Goal: Task Accomplishment & Management: Use online tool/utility

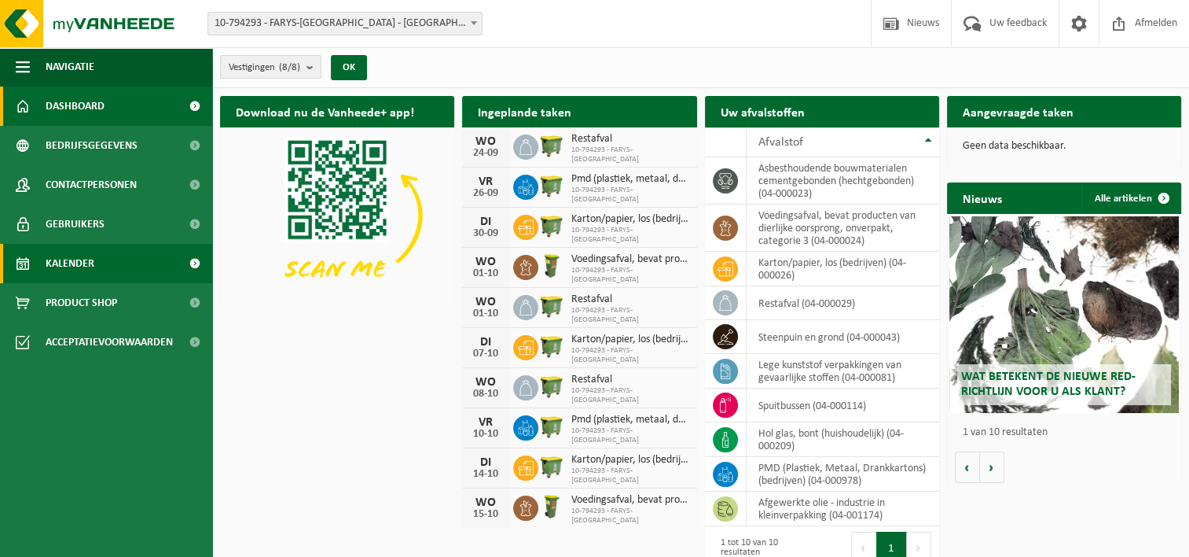
click at [186, 256] on span at bounding box center [194, 263] width 35 height 39
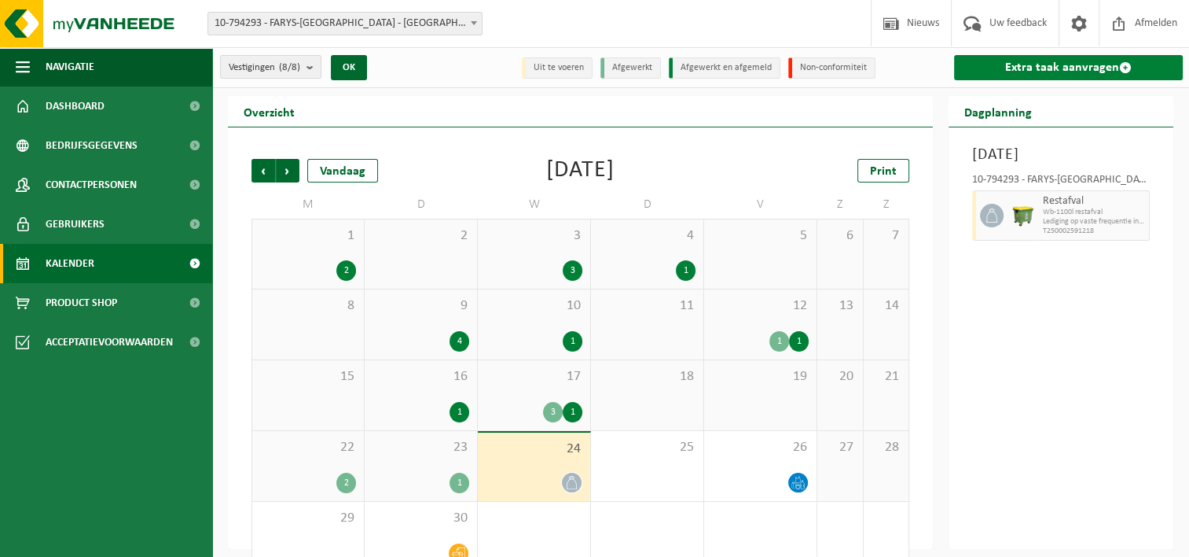
click at [1027, 66] on link "Extra taak aanvragen" at bounding box center [1068, 67] width 229 height 25
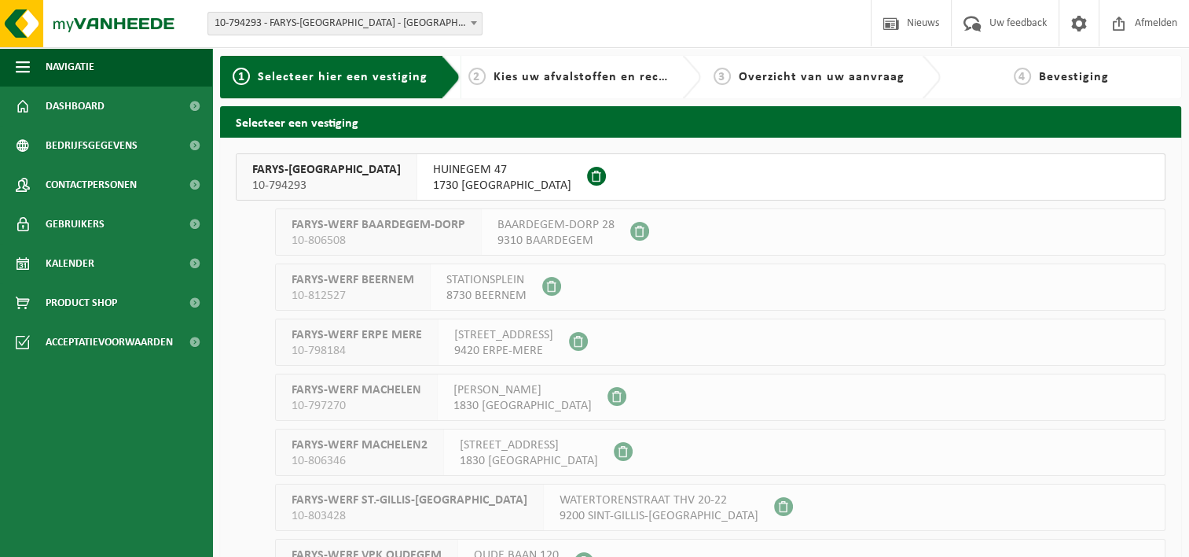
click at [433, 182] on span "1730 ASSE" at bounding box center [502, 186] width 138 height 16
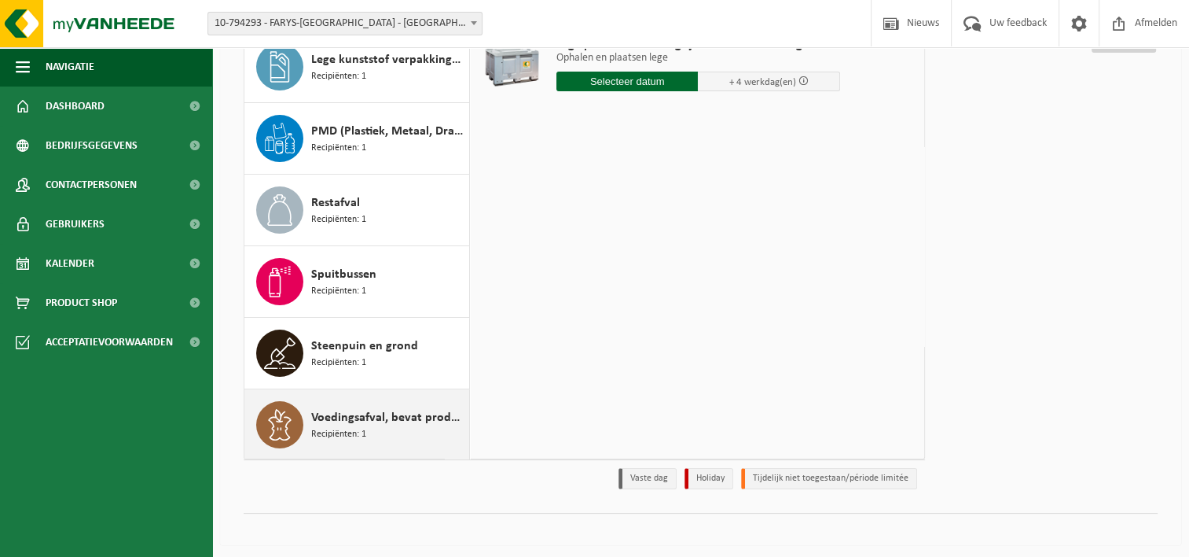
scroll to position [211, 0]
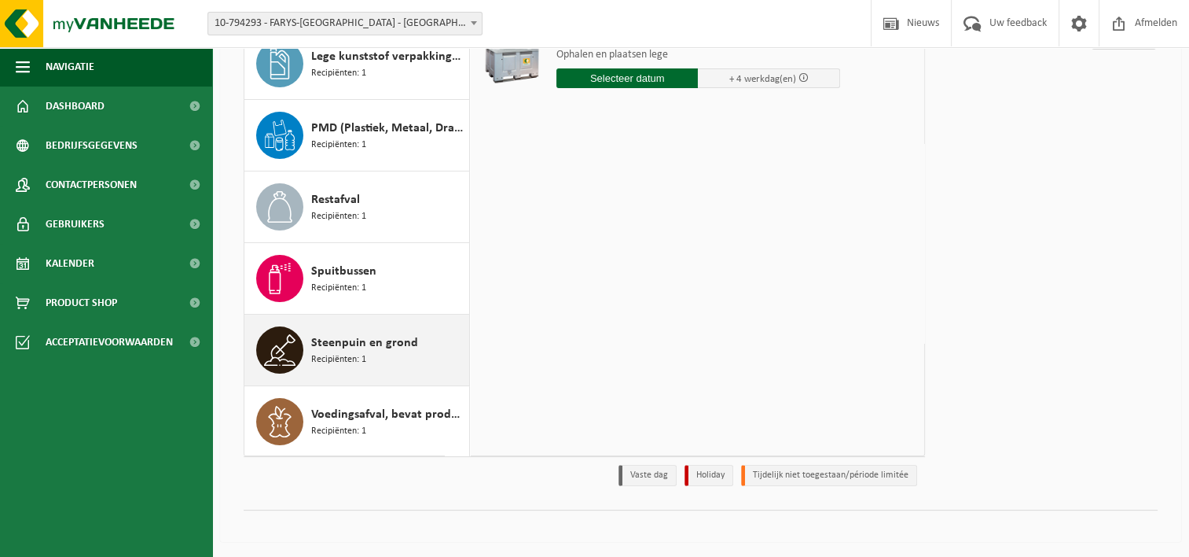
click at [281, 351] on icon at bounding box center [279, 349] width 31 height 31
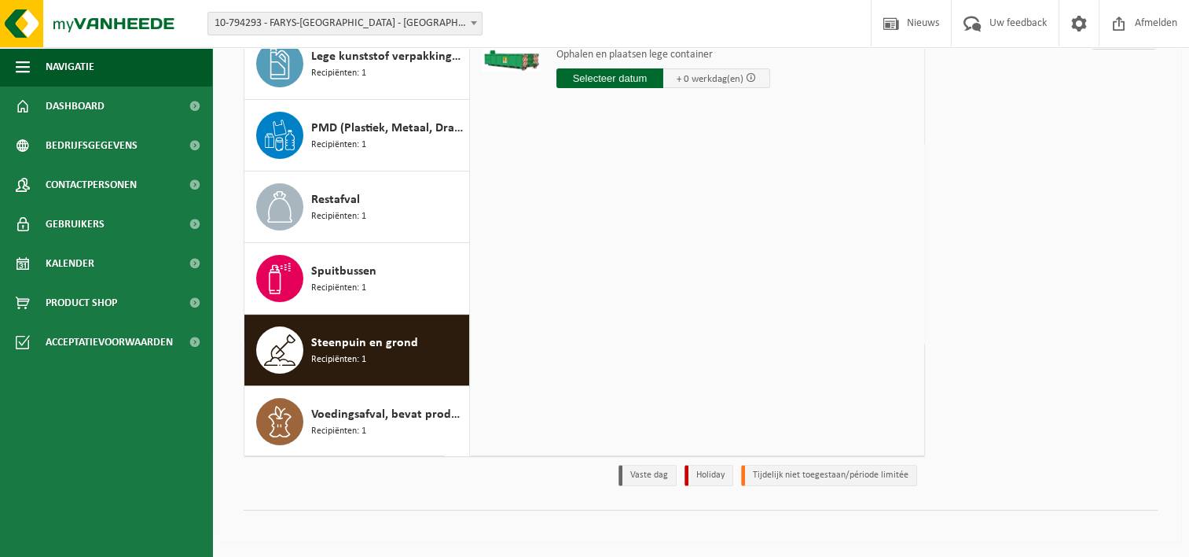
scroll to position [0, 0]
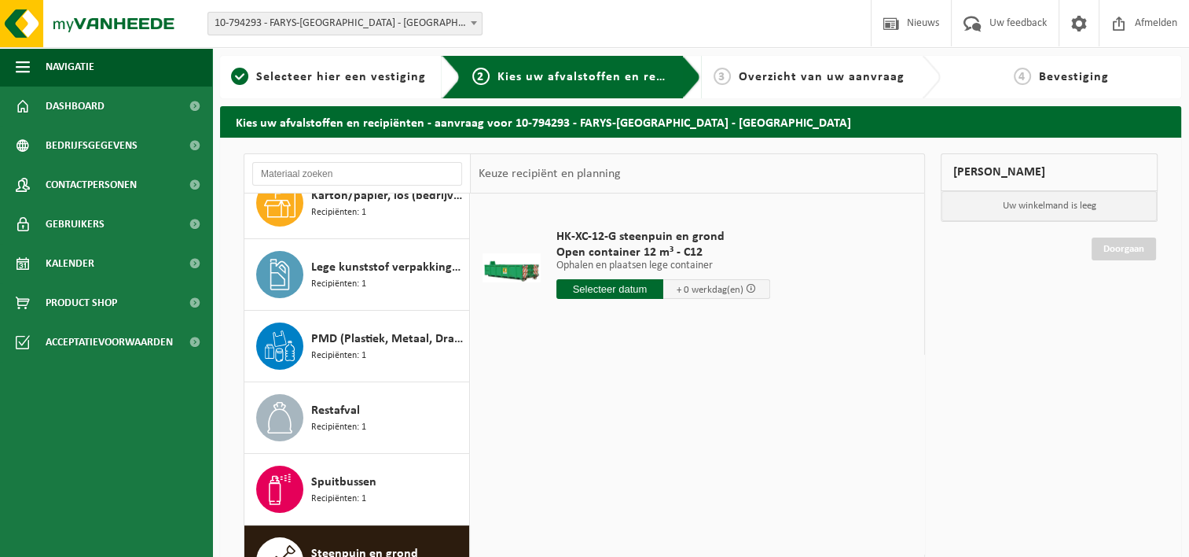
click at [601, 289] on input "text" at bounding box center [610, 289] width 107 height 20
click at [648, 450] on div "25" at bounding box center [654, 453] width 28 height 25
type input "Van 2025-09-25"
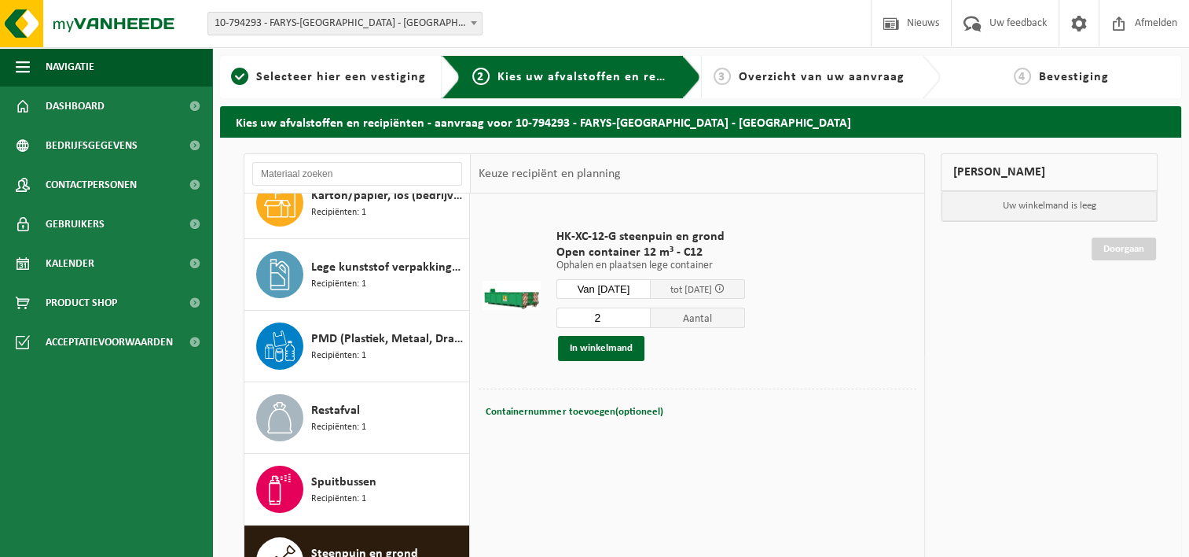
type input "2"
click at [646, 311] on input "2" at bounding box center [604, 317] width 94 height 20
click at [586, 352] on button "In winkelmand" at bounding box center [601, 348] width 86 height 25
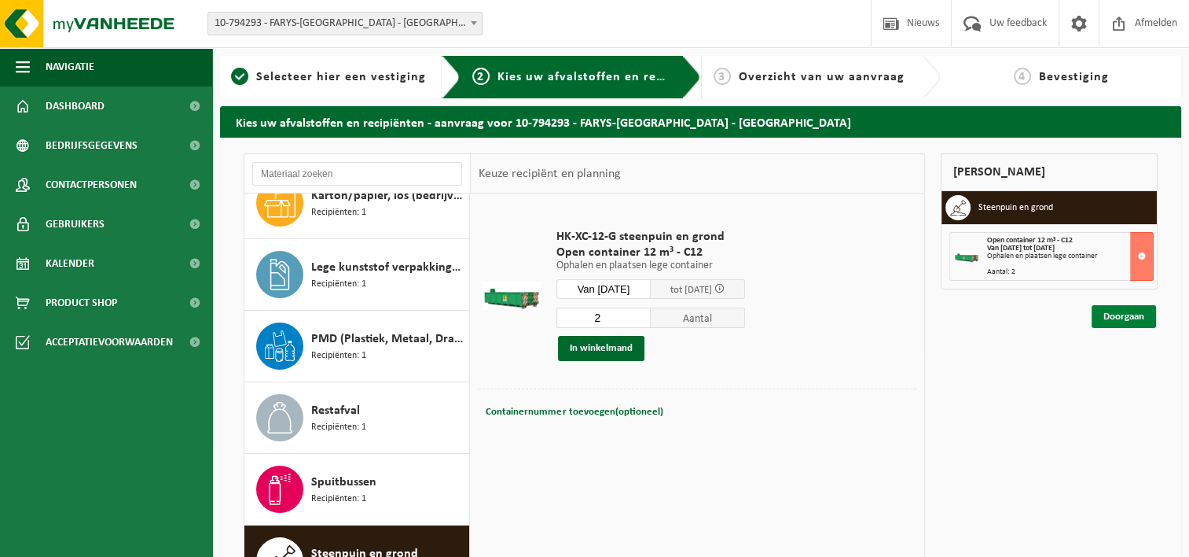
click at [1116, 314] on link "Doorgaan" at bounding box center [1124, 316] width 64 height 23
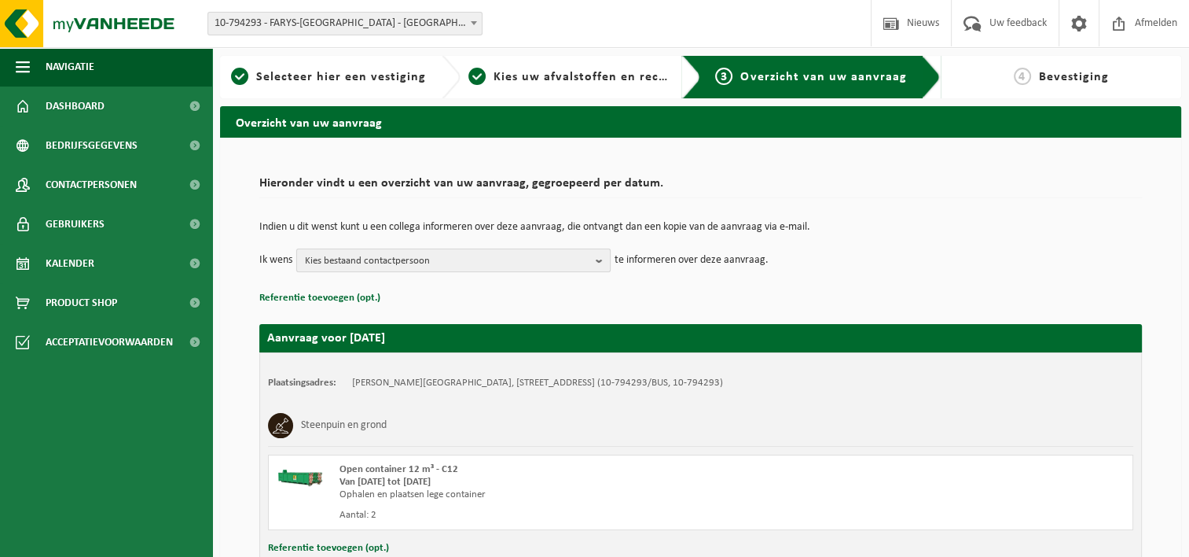
click at [598, 258] on b "button" at bounding box center [603, 260] width 14 height 22
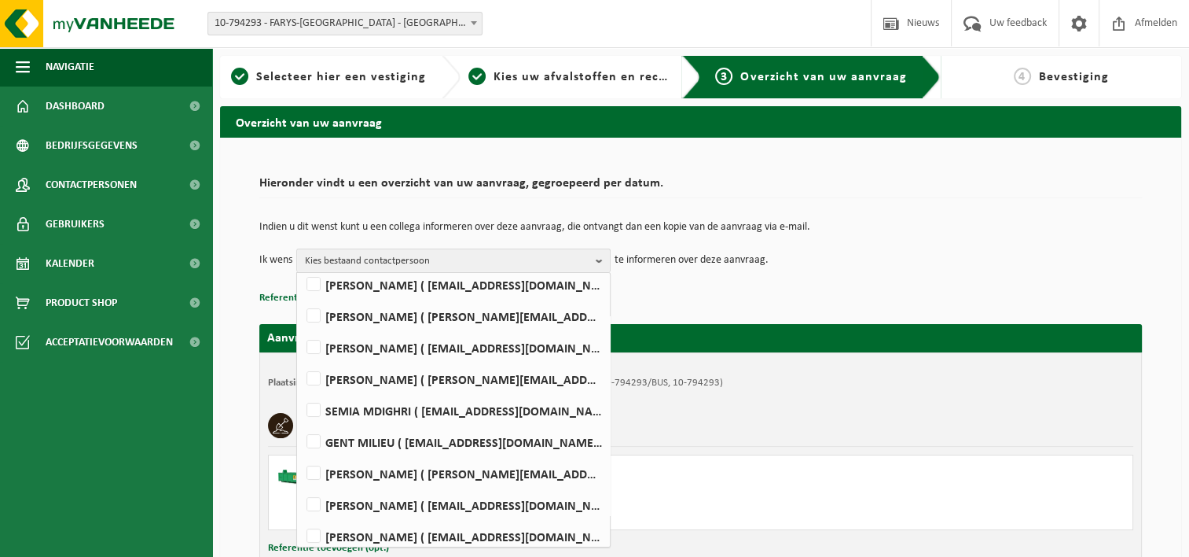
scroll to position [196, 0]
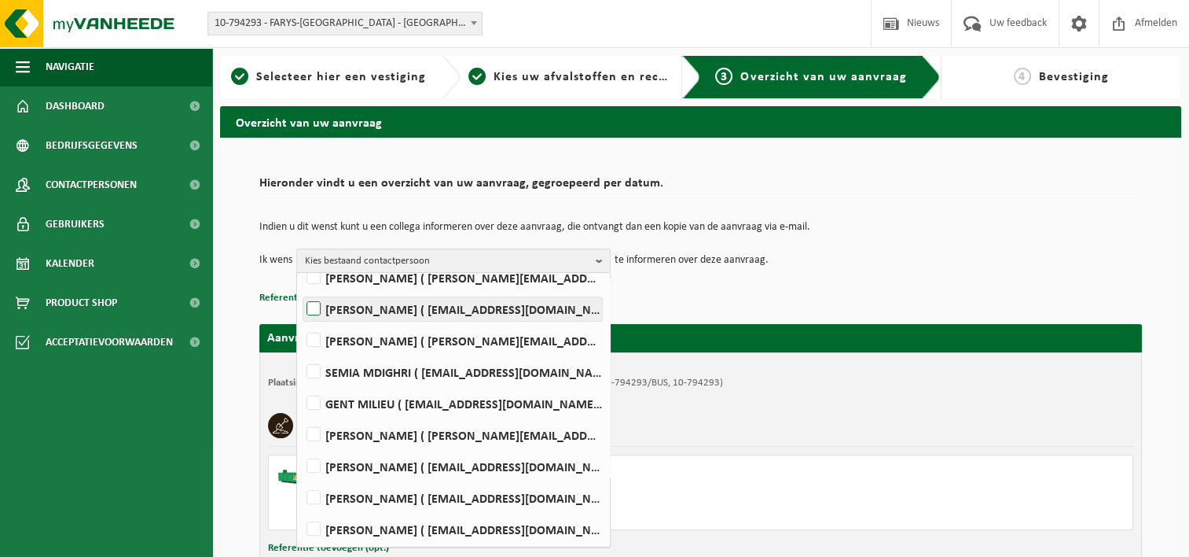
click at [314, 302] on label "Natascha Diericx ( natascha.diericx@farys.be )" at bounding box center [452, 309] width 299 height 24
click at [301, 289] on input "Natascha Diericx ( natascha.diericx@farys.be )" at bounding box center [300, 288] width 1 height 1
checkbox input "true"
click at [671, 289] on p "Referentie toevoegen (opt.)" at bounding box center [700, 298] width 883 height 20
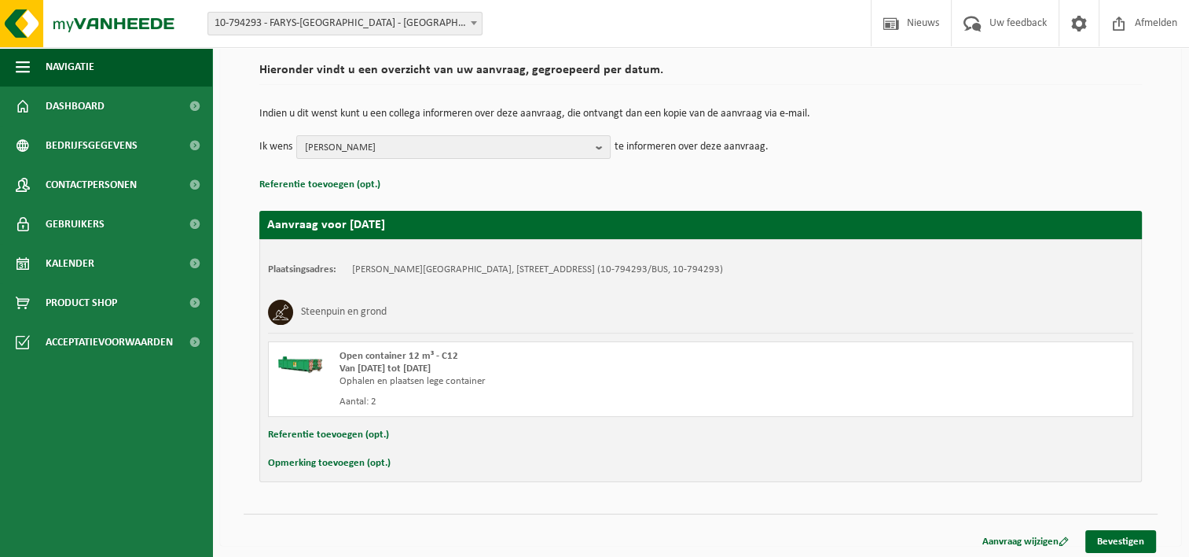
scroll to position [116, 0]
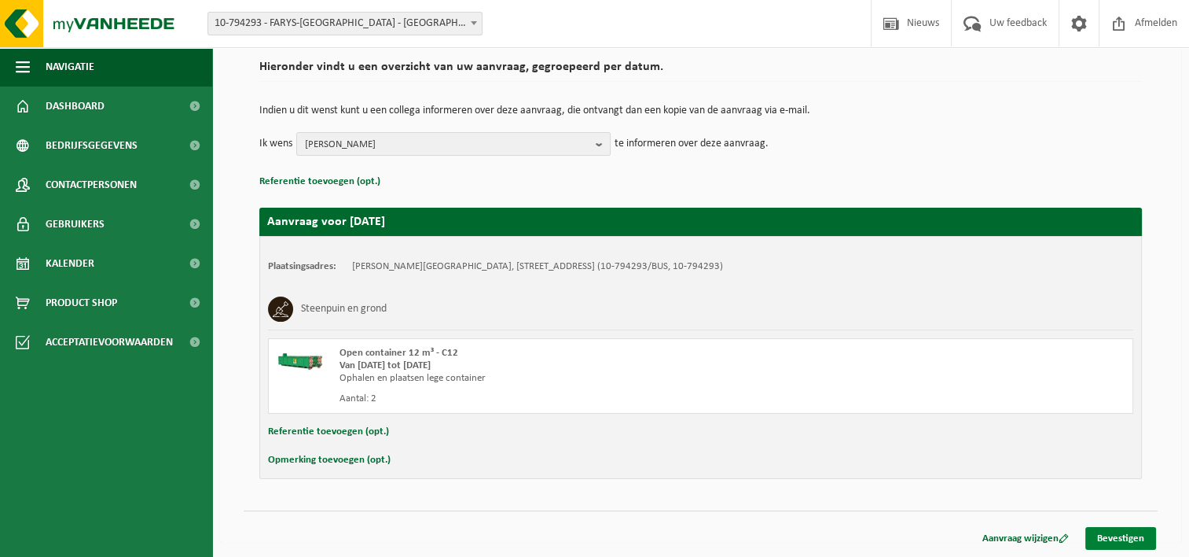
click at [1105, 533] on link "Bevestigen" at bounding box center [1121, 538] width 71 height 23
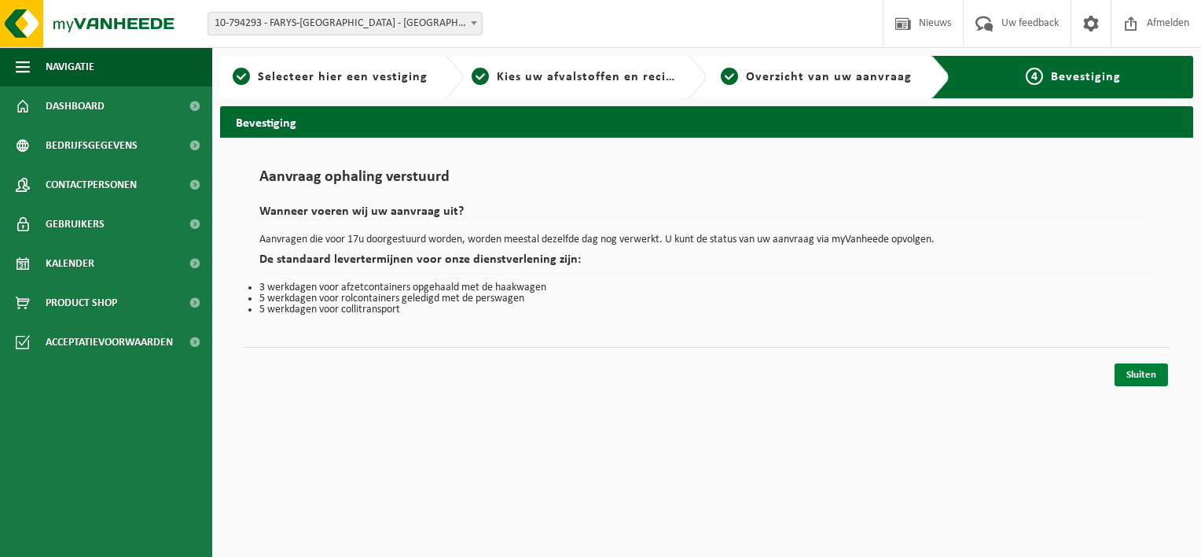
click at [1145, 375] on link "Sluiten" at bounding box center [1141, 374] width 53 height 23
